Goal: Information Seeking & Learning: Learn about a topic

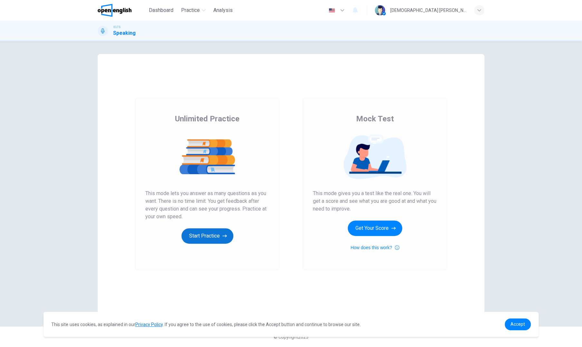
click at [203, 242] on button "Start Practice" at bounding box center [207, 235] width 52 height 15
click at [368, 228] on button "Get Your Score" at bounding box center [375, 228] width 54 height 15
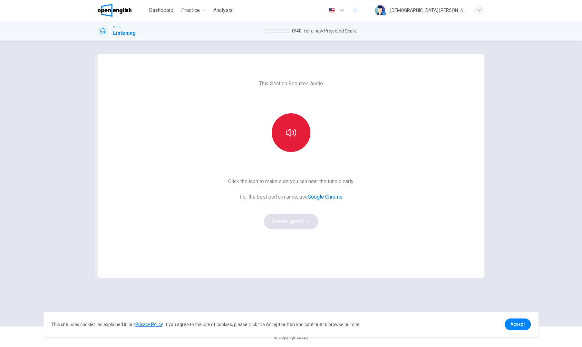
click at [289, 130] on icon "button" at bounding box center [291, 133] width 10 height 8
click at [304, 217] on button "Sounds good!" at bounding box center [291, 221] width 54 height 15
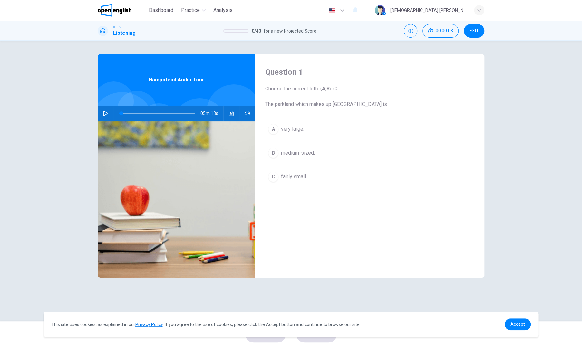
click at [107, 114] on icon "button" at bounding box center [105, 113] width 5 height 5
click at [514, 325] on span "Accept" at bounding box center [517, 324] width 14 height 5
click at [523, 323] on span "Accept" at bounding box center [517, 324] width 14 height 5
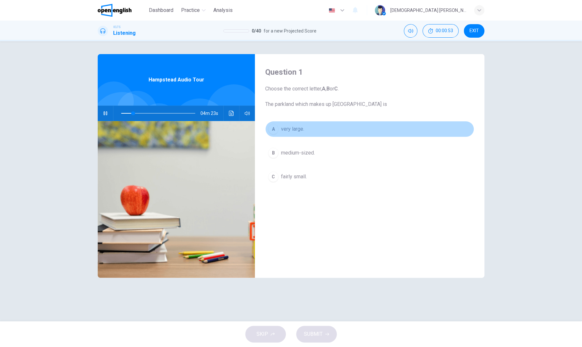
click at [272, 128] on div "A" at bounding box center [273, 129] width 10 height 10
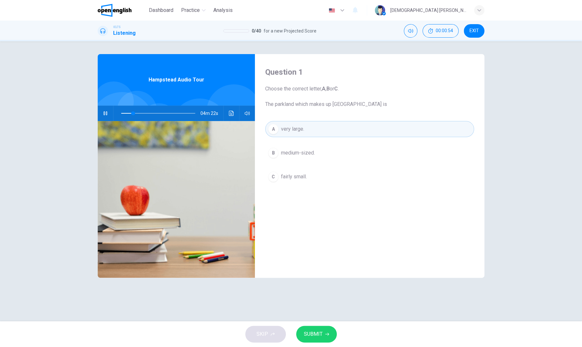
click at [313, 334] on span "SUBMIT" at bounding box center [313, 334] width 19 height 9
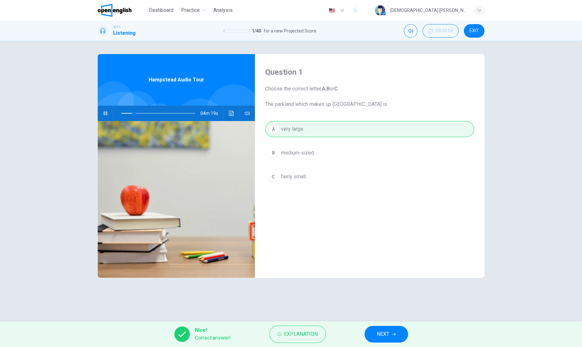
click at [375, 332] on button "NEXT" at bounding box center [385, 334] width 43 height 17
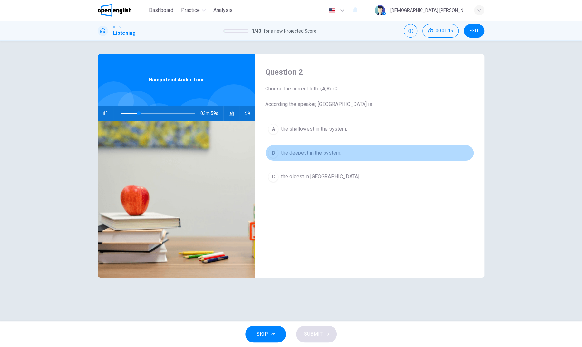
click at [301, 153] on span "the deepest in the system." at bounding box center [311, 153] width 60 height 8
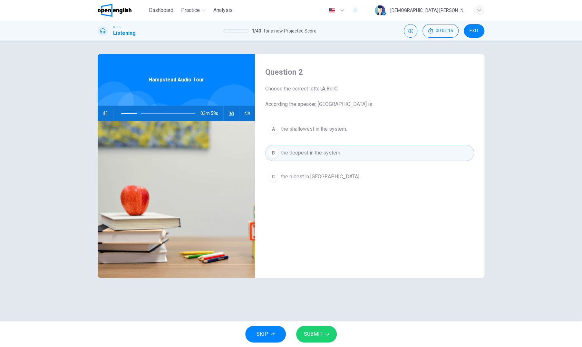
click at [313, 335] on span "SUBMIT" at bounding box center [313, 334] width 19 height 9
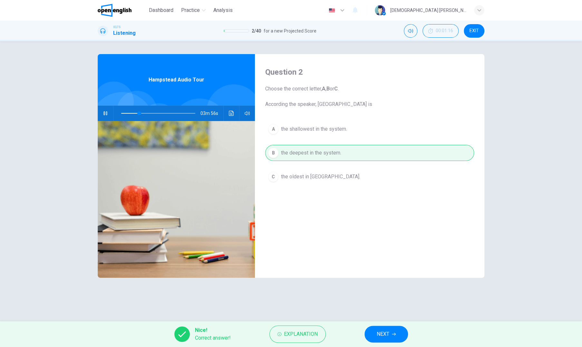
click at [385, 337] on span "NEXT" at bounding box center [383, 334] width 13 height 9
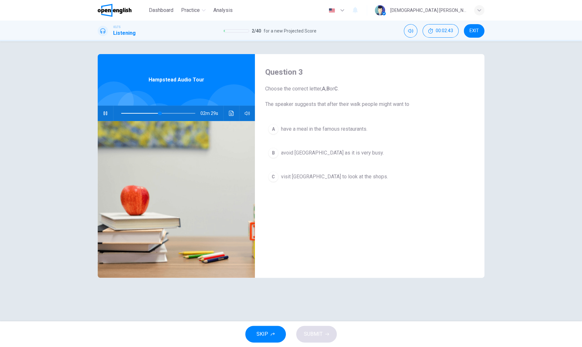
click at [272, 176] on div "C" at bounding box center [273, 177] width 10 height 10
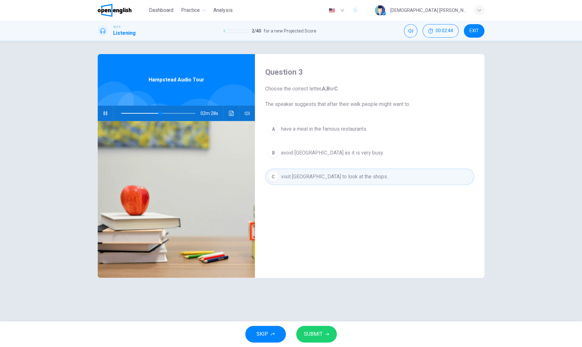
click at [302, 332] on button "SUBMIT" at bounding box center [316, 334] width 41 height 17
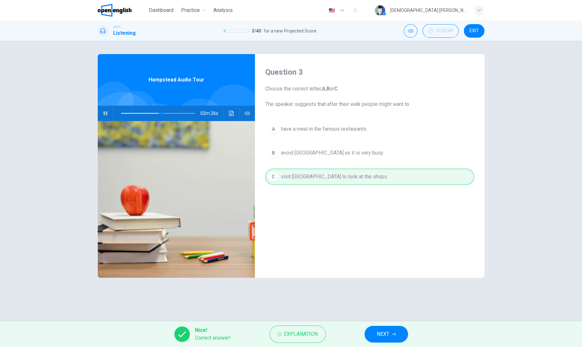
click at [368, 334] on div "Nice! Correct answer! Explanation NEXT" at bounding box center [291, 335] width 582 height 26
click at [376, 334] on button "NEXT" at bounding box center [385, 334] width 43 height 17
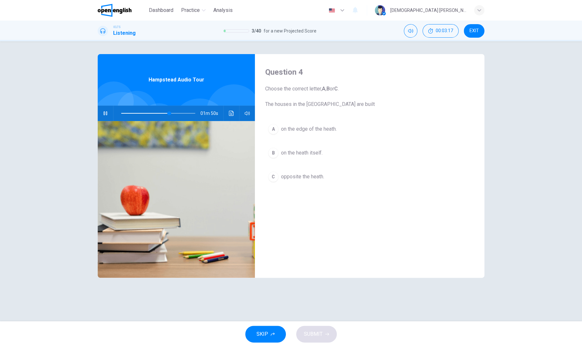
click at [304, 130] on span "on the edge of the heath." at bounding box center [309, 129] width 56 height 8
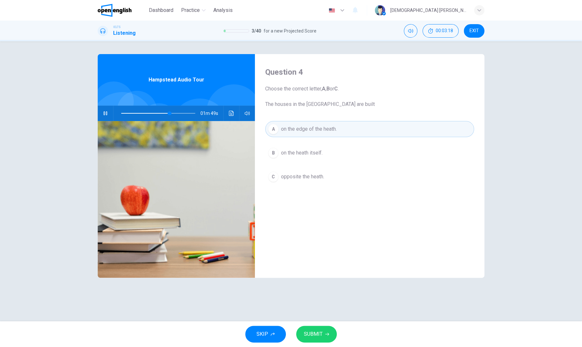
click at [302, 335] on button "SUBMIT" at bounding box center [316, 334] width 41 height 17
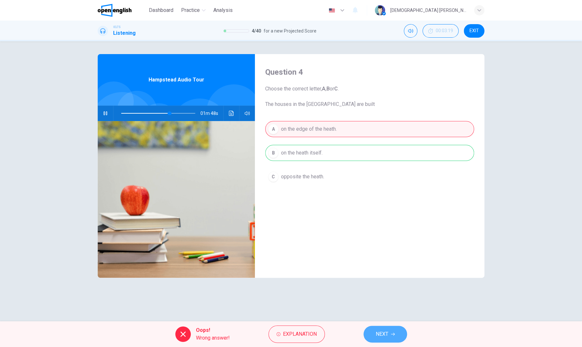
click at [365, 333] on button "NEXT" at bounding box center [384, 334] width 43 height 17
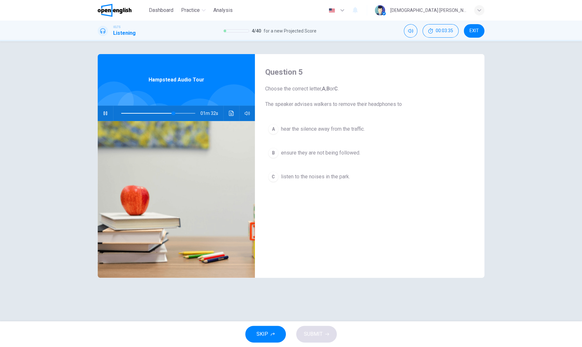
click at [294, 178] on span "listen to the noises in the park." at bounding box center [315, 177] width 69 height 8
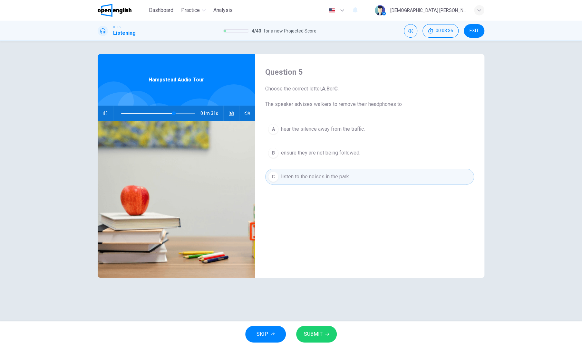
click at [314, 335] on span "SUBMIT" at bounding box center [313, 334] width 19 height 9
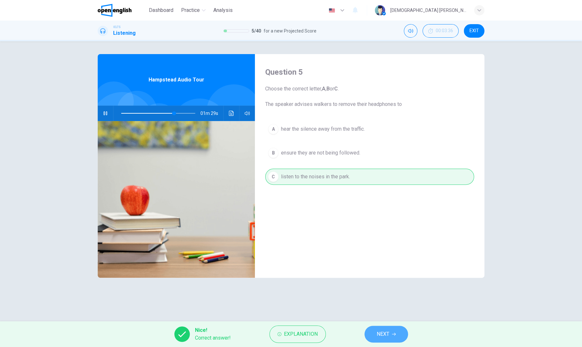
click at [372, 337] on button "NEXT" at bounding box center [385, 334] width 43 height 17
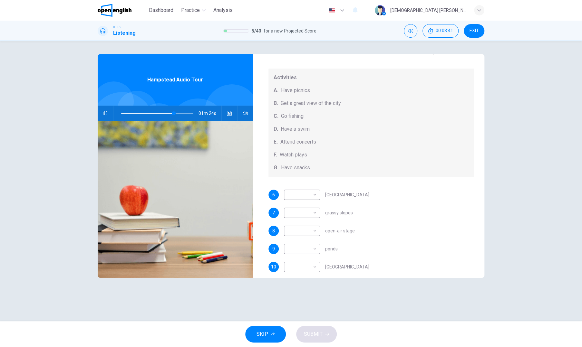
scroll to position [59, 0]
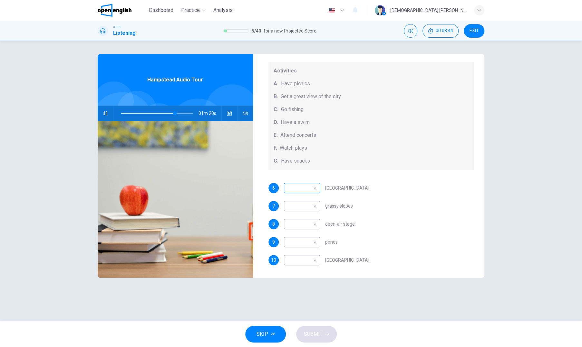
click at [310, 189] on body "This site uses cookies, as explained in our Privacy Policy . If you agree to th…" at bounding box center [291, 173] width 582 height 347
click at [310, 189] on div at bounding box center [291, 173] width 582 height 347
click at [314, 188] on body "This site uses cookies, as explained in our Privacy Policy . If you agree to th…" at bounding box center [291, 173] width 582 height 347
click at [305, 251] on li "F" at bounding box center [301, 250] width 36 height 10
type input "**"
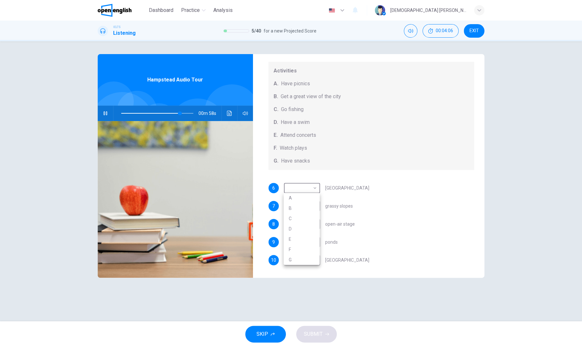
type input "*"
click at [307, 208] on body "This site uses cookies, as explained in our Privacy Policy . If you agree to th…" at bounding box center [291, 173] width 582 height 347
click at [307, 208] on div at bounding box center [291, 173] width 582 height 347
click at [307, 207] on body "This site uses cookies, as explained in our Privacy Policy . If you agree to th…" at bounding box center [291, 173] width 582 height 347
click at [303, 217] on li "A" at bounding box center [301, 216] width 36 height 10
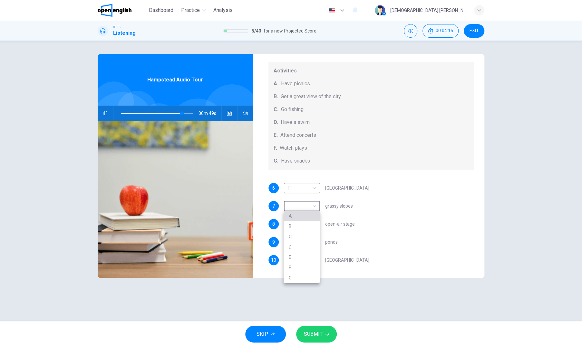
type input "**"
type input "*"
click at [305, 223] on body "This site uses cookies, as explained in our Privacy Policy . If you agree to th…" at bounding box center [291, 173] width 582 height 347
click at [297, 272] on li "E" at bounding box center [301, 275] width 36 height 10
type input "**"
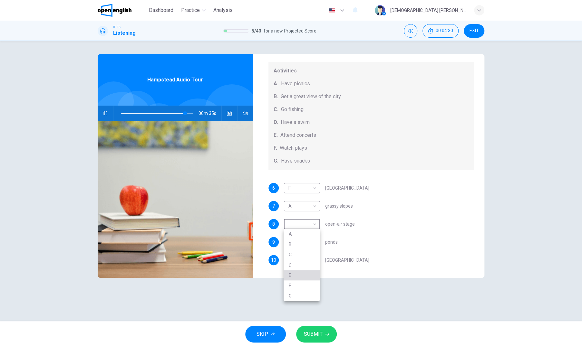
type input "*"
click at [311, 241] on body "This site uses cookies, as explained in our Privacy Policy . If you agree to th…" at bounding box center [291, 173] width 582 height 347
click at [303, 260] on li "B" at bounding box center [301, 262] width 36 height 10
type input "**"
type input "*"
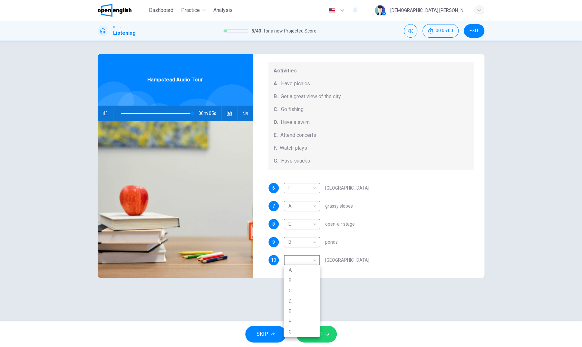
click at [303, 260] on body "This site uses cookies, as explained in our Privacy Policy . If you agree to th…" at bounding box center [291, 173] width 582 height 347
type input "*"
click at [297, 280] on li "B" at bounding box center [301, 280] width 36 height 10
type input "*"
click at [304, 240] on body "This site uses cookies, as explained in our Privacy Policy . If you agree to th…" at bounding box center [291, 173] width 582 height 347
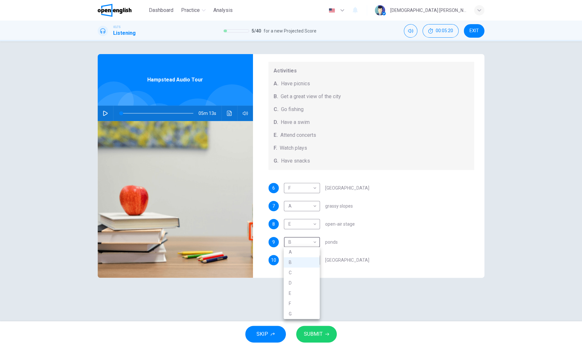
click at [302, 277] on li "C" at bounding box center [301, 273] width 36 height 10
type input "*"
click at [311, 329] on button "SUBMIT" at bounding box center [316, 334] width 41 height 17
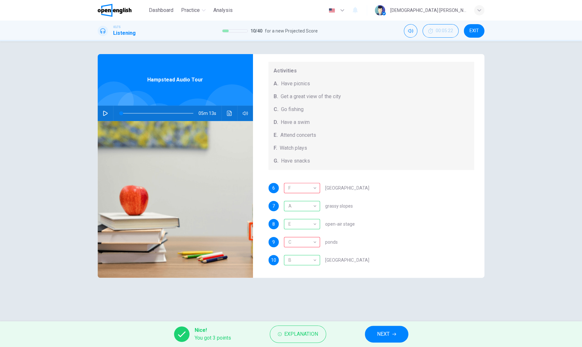
click at [374, 336] on button "NEXT" at bounding box center [386, 334] width 43 height 17
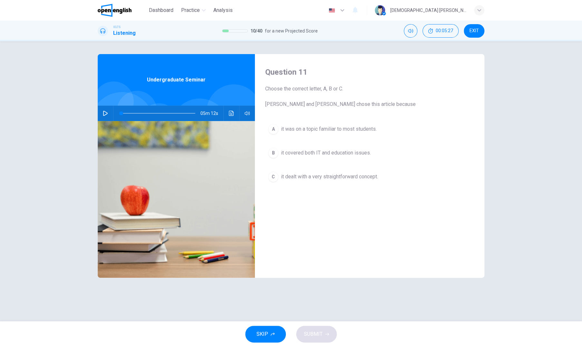
click at [472, 30] on span "EXIT" at bounding box center [473, 30] width 9 height 5
click at [105, 112] on icon "button" at bounding box center [105, 113] width 5 height 5
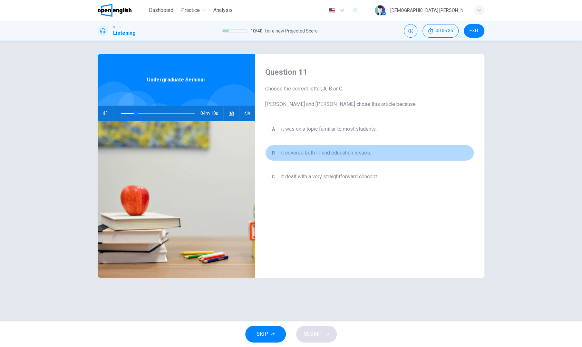
click at [277, 155] on div "B" at bounding box center [273, 153] width 10 height 10
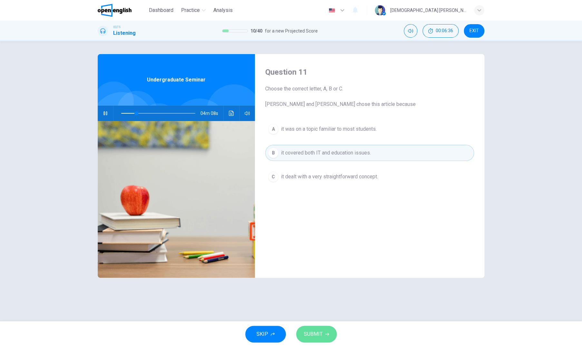
click at [313, 331] on span "SUBMIT" at bounding box center [313, 334] width 19 height 9
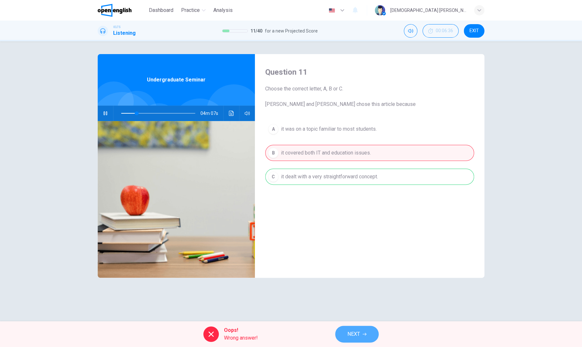
click at [339, 332] on button "NEXT" at bounding box center [356, 334] width 43 height 17
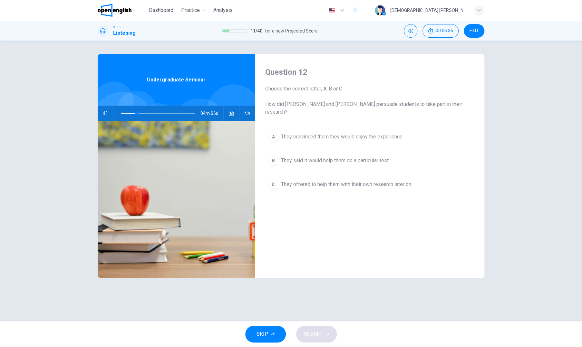
click at [283, 317] on div "Question 12 Choose the correct letter, A, B or C How did Leela and Jake persuad…" at bounding box center [291, 181] width 582 height 280
type input "**"
